Goal: Task Accomplishment & Management: Manage account settings

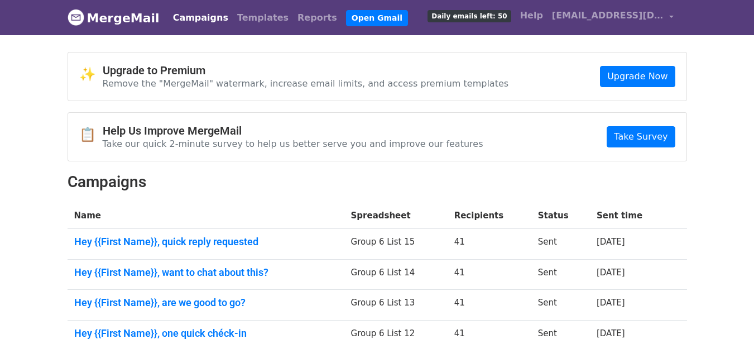
click at [185, 19] on link "Campaigns" at bounding box center [200, 18] width 64 height 22
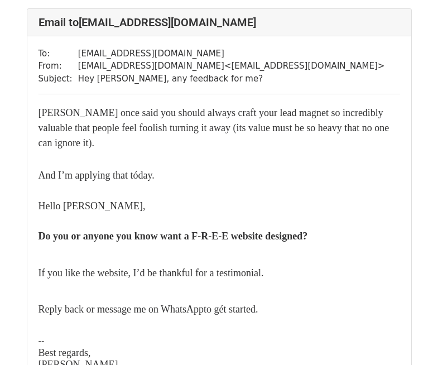
scroll to position [112, 0]
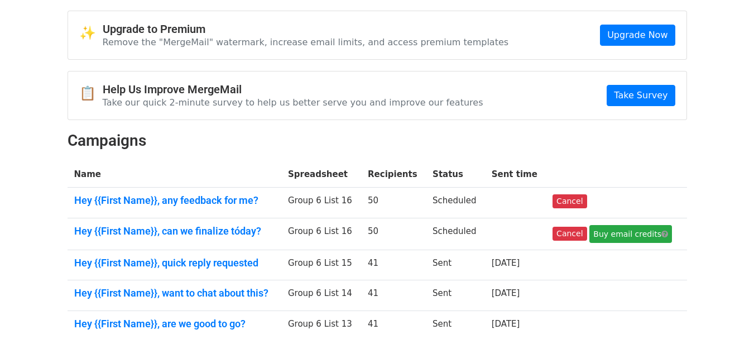
scroll to position [56, 0]
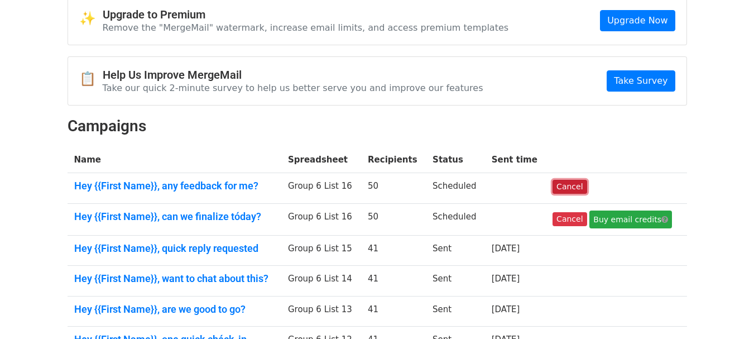
click at [572, 186] on link "Cancel" at bounding box center [569, 187] width 34 height 14
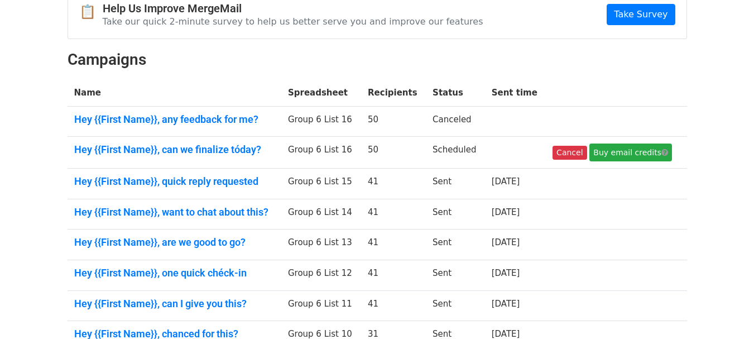
scroll to position [167, 0]
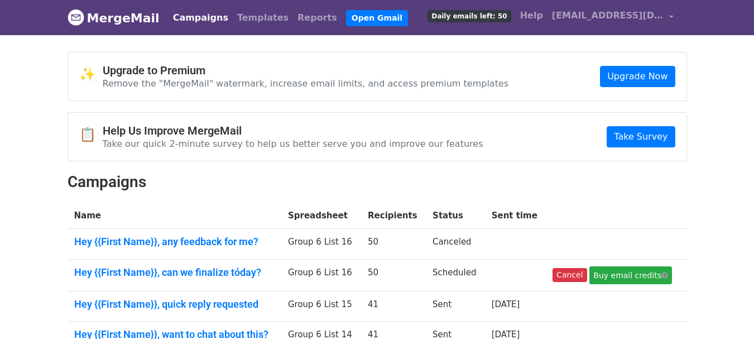
click at [184, 17] on link "Campaigns" at bounding box center [200, 18] width 64 height 22
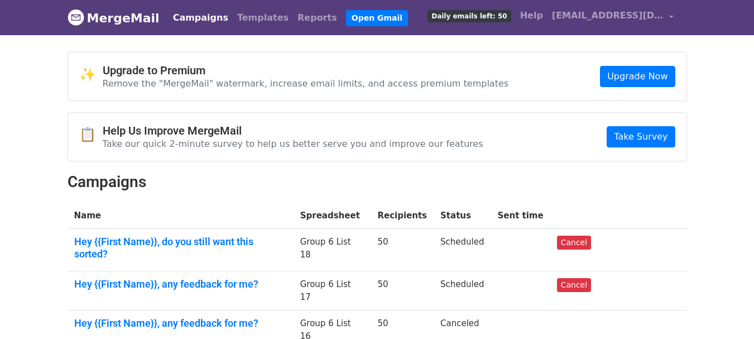
click at [181, 16] on link "Campaigns" at bounding box center [200, 18] width 64 height 22
